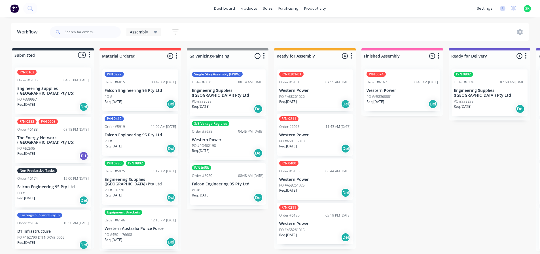
click at [56, 185] on p "Falcon Engineering 95 Pty Ltd" at bounding box center [52, 187] width 71 height 5
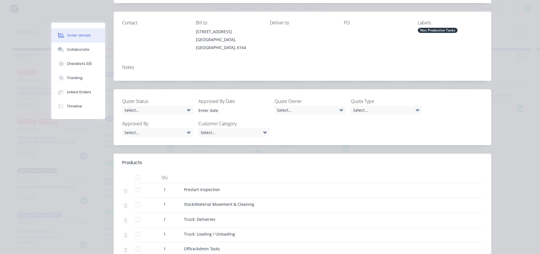
scroll to position [85, 0]
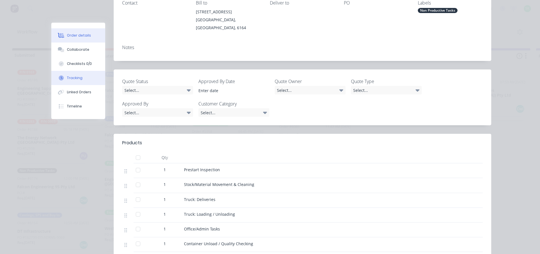
click at [67, 77] on div "Tracking" at bounding box center [75, 77] width 16 height 5
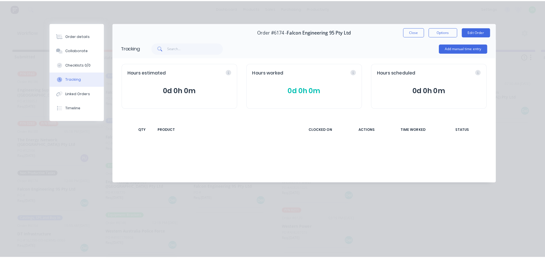
scroll to position [0, 0]
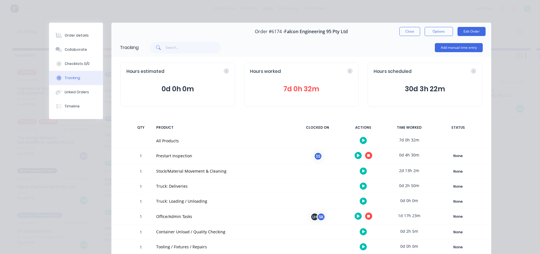
click at [368, 157] on icon at bounding box center [368, 155] width 3 height 3
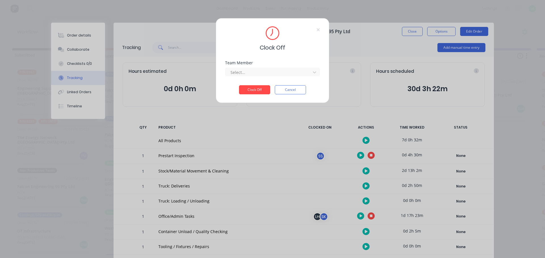
click at [277, 68] on div "Select..." at bounding box center [272, 71] width 95 height 10
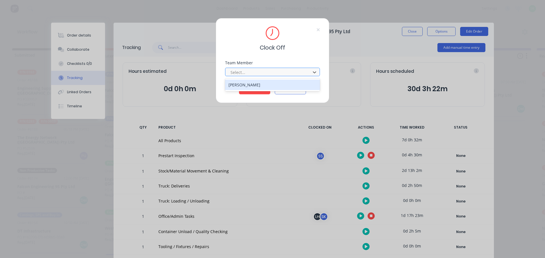
click at [276, 73] on div at bounding box center [269, 72] width 78 height 7
click at [240, 84] on div "[PERSON_NAME]" at bounding box center [272, 85] width 95 height 10
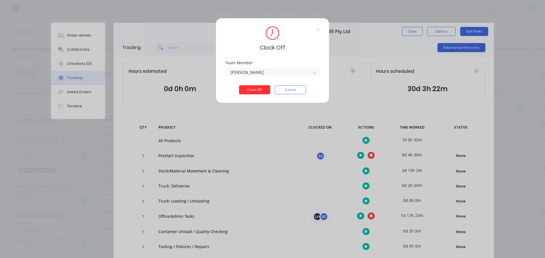
click at [260, 91] on button "Clock Off" at bounding box center [254, 89] width 31 height 9
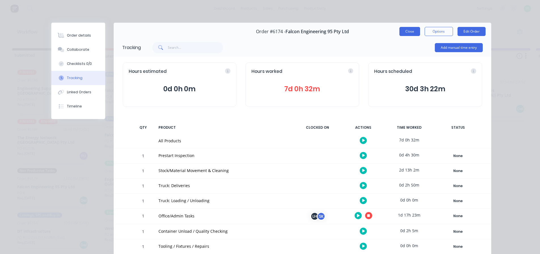
click at [406, 31] on button "Close" at bounding box center [410, 31] width 21 height 9
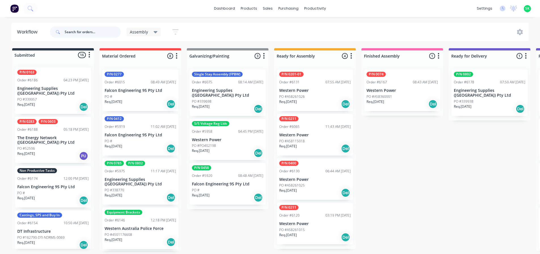
click at [76, 32] on input "text" at bounding box center [93, 31] width 56 height 11
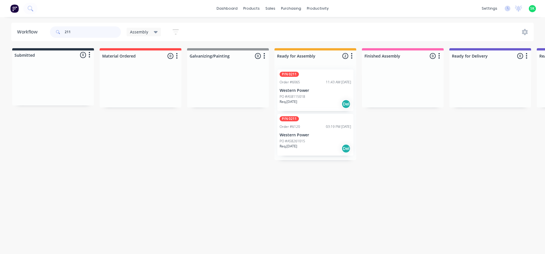
type input "211"
click at [322, 89] on p "Western Power" at bounding box center [314, 90] width 71 height 5
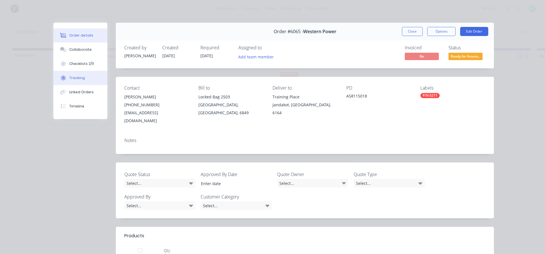
click at [75, 78] on div "Tracking" at bounding box center [77, 77] width 16 height 5
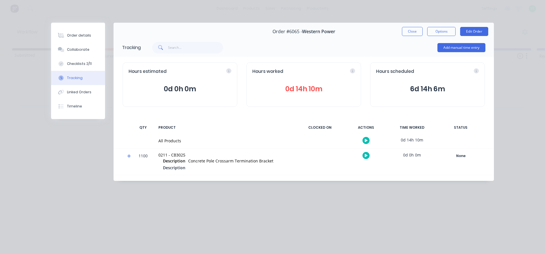
click at [367, 140] on button at bounding box center [365, 140] width 7 height 7
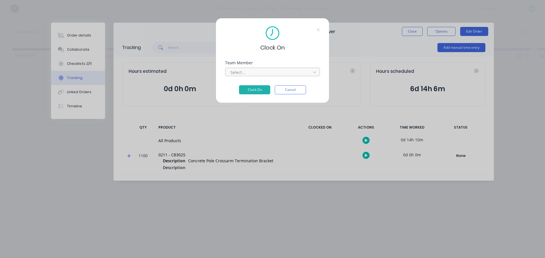
click at [276, 69] on div at bounding box center [269, 72] width 78 height 7
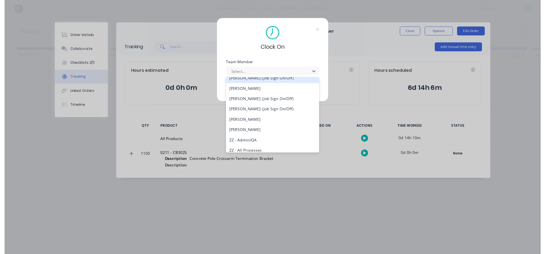
scroll to position [369, 0]
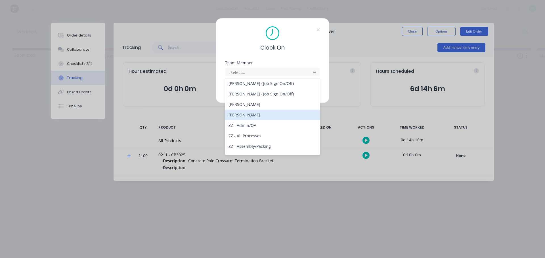
click at [256, 117] on div "[PERSON_NAME]" at bounding box center [272, 115] width 95 height 10
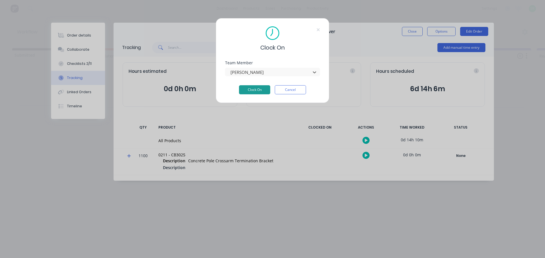
click at [249, 89] on button "Clock On" at bounding box center [254, 89] width 31 height 9
